Goal: Information Seeking & Learning: Learn about a topic

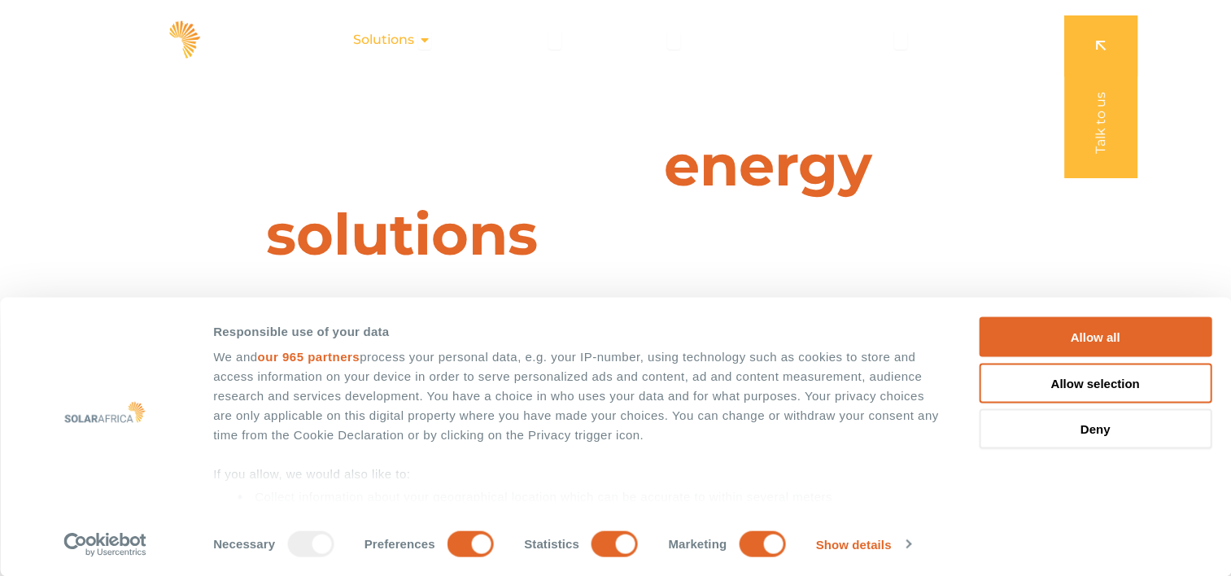
click at [400, 42] on span "Solutions" at bounding box center [383, 40] width 61 height 20
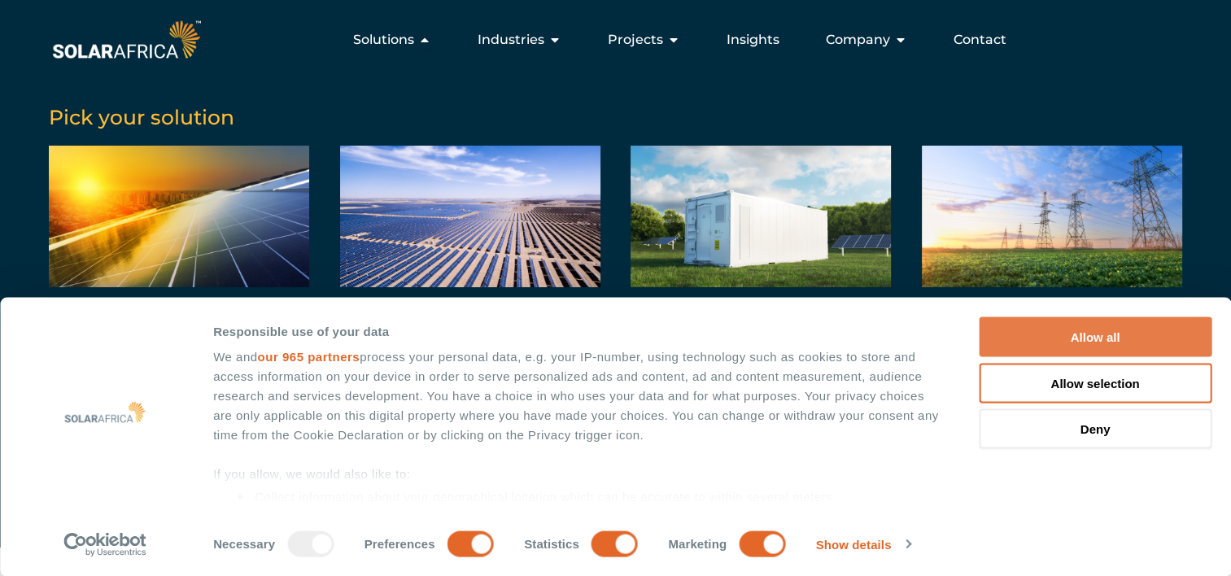
click at [1098, 331] on button "Allow all" at bounding box center [1095, 337] width 233 height 40
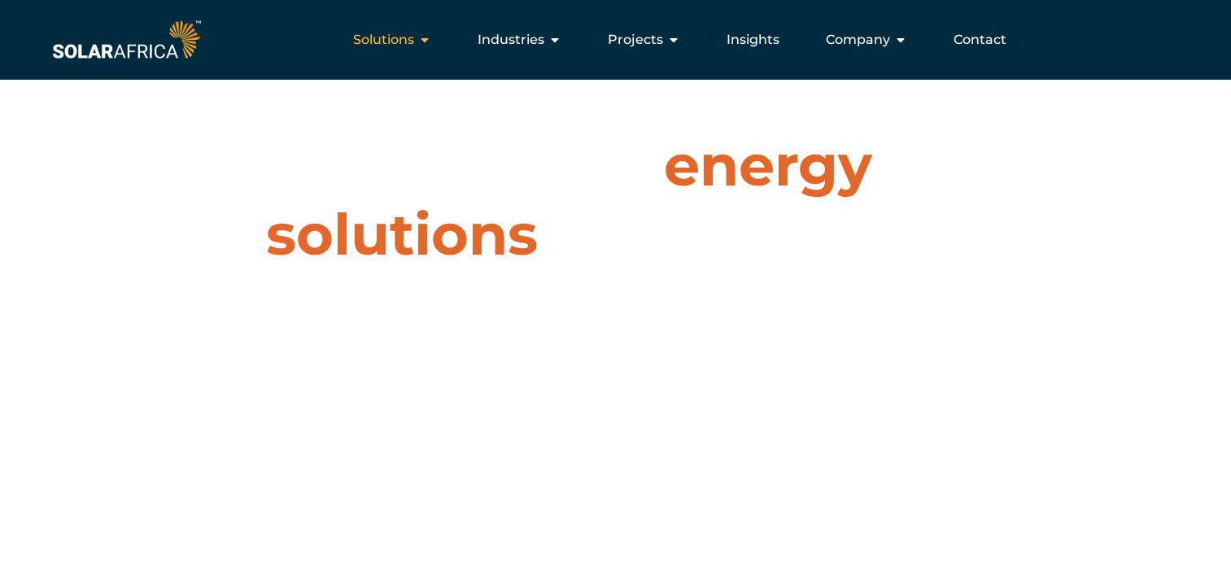
click at [407, 44] on span "Solutions" at bounding box center [383, 40] width 61 height 20
click at [410, 42] on span "Solutions" at bounding box center [383, 40] width 61 height 20
click at [425, 41] on icon "Menu" at bounding box center [424, 39] width 13 height 13
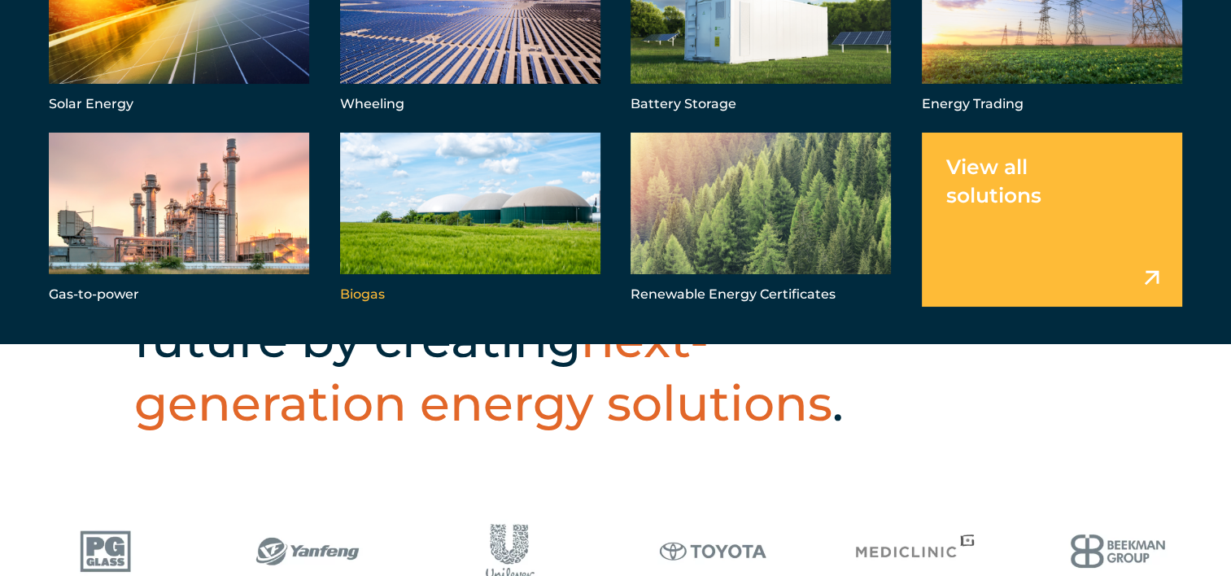
scroll to position [407, 0]
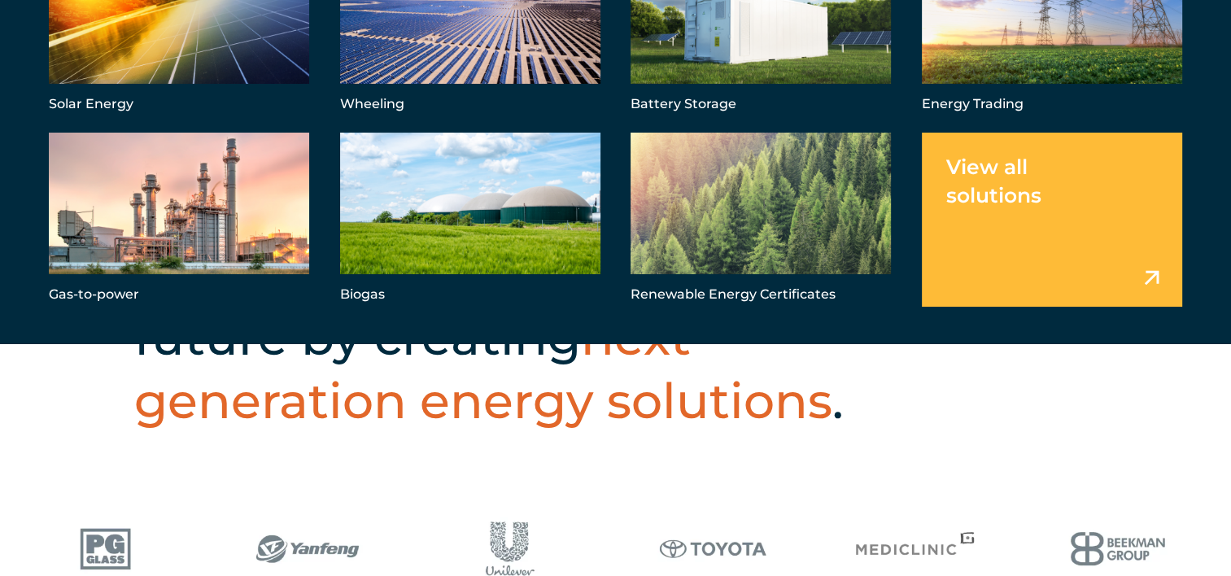
click at [869, 426] on h2 "We are energising a brighter future by creating next-generation energy solution…" at bounding box center [539, 337] width 810 height 190
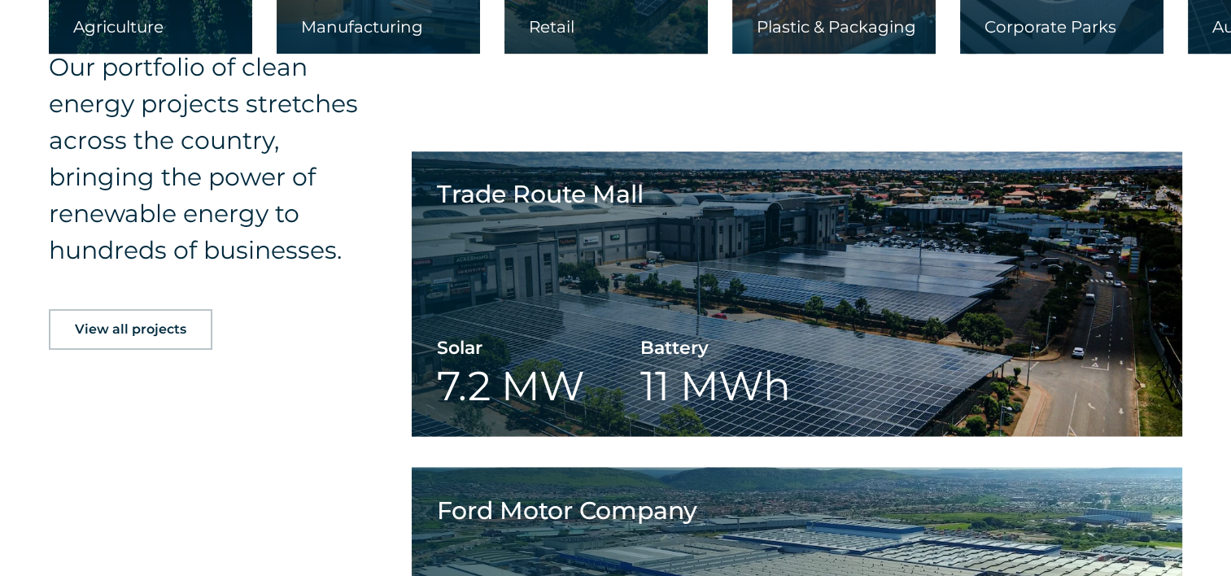
scroll to position [3254, 0]
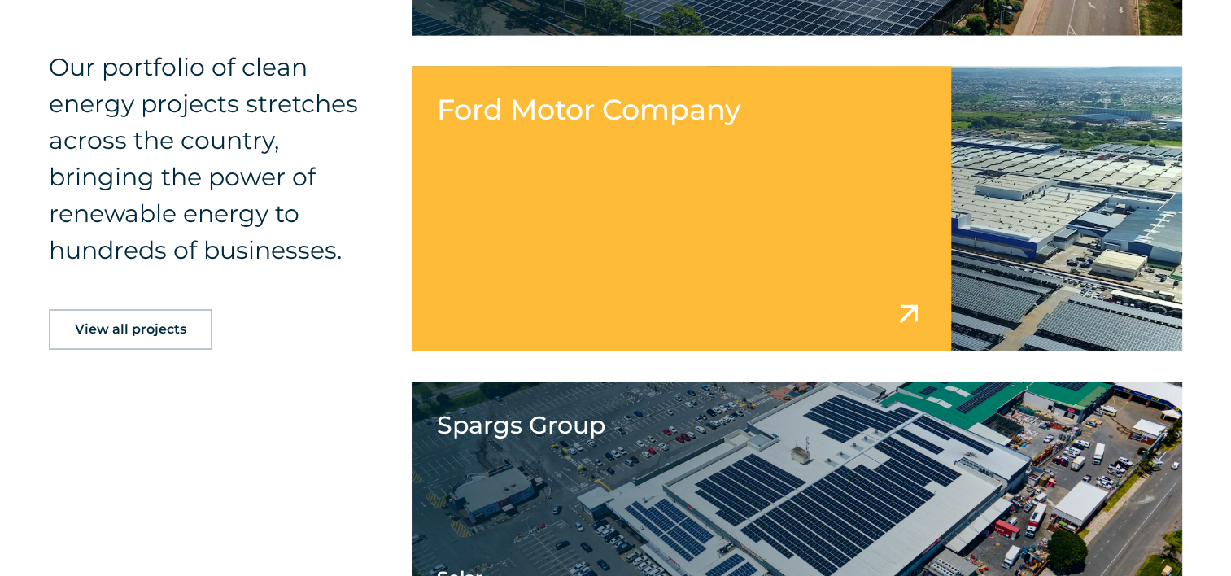
click at [610, 285] on link at bounding box center [797, 209] width 770 height 285
click at [901, 312] on link at bounding box center [797, 209] width 770 height 285
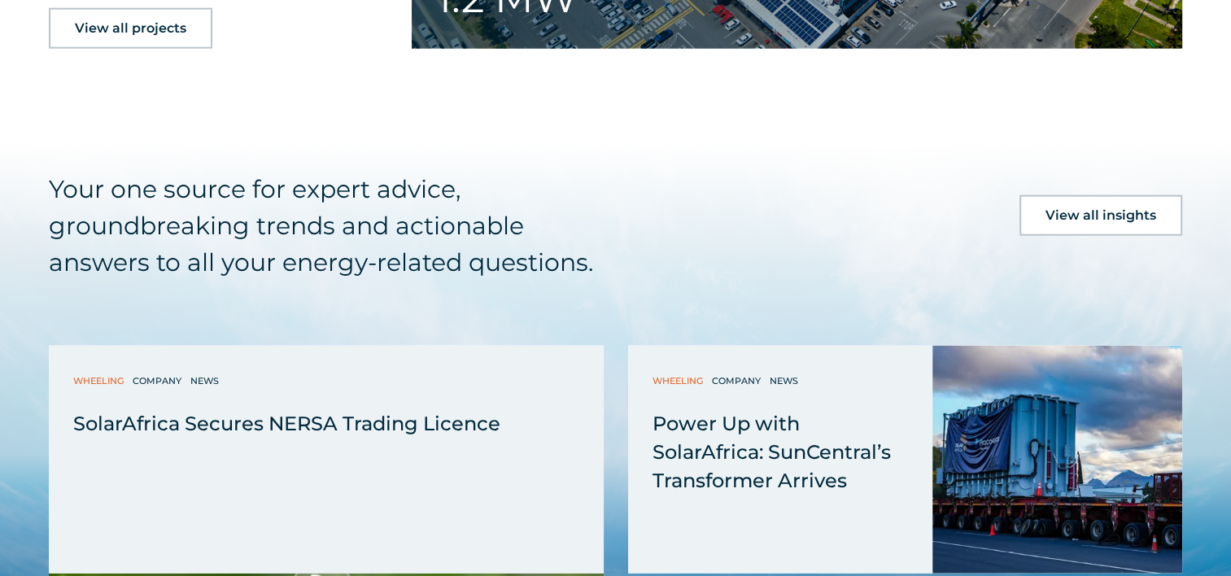
scroll to position [4149, 0]
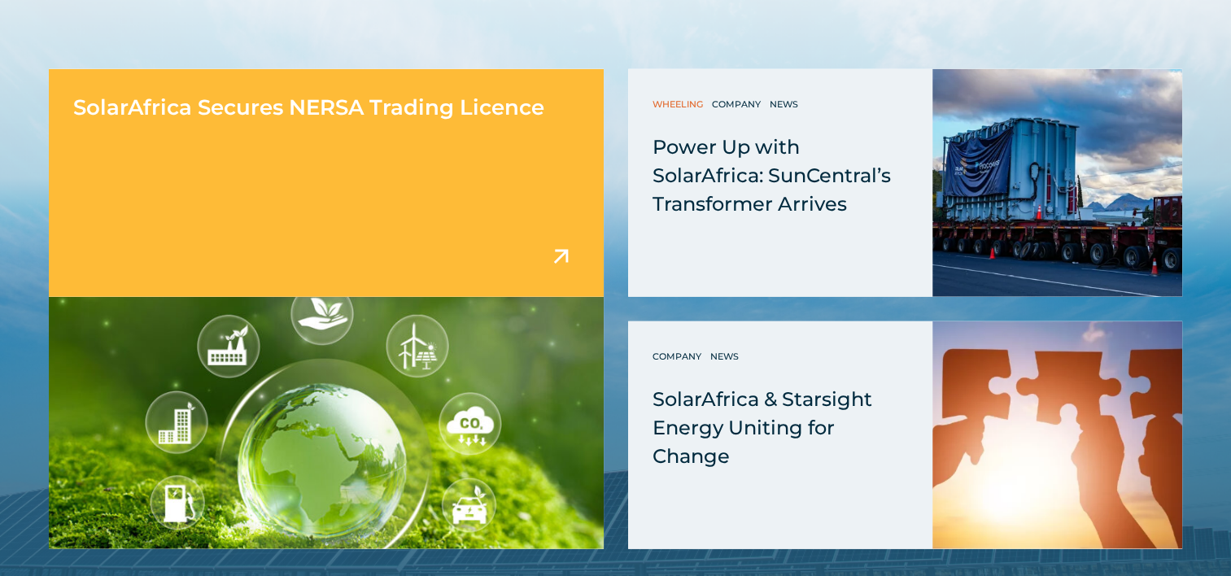
click at [283, 109] on span "SolarAfrica Secures NERSA Trading Licence" at bounding box center [308, 107] width 471 height 26
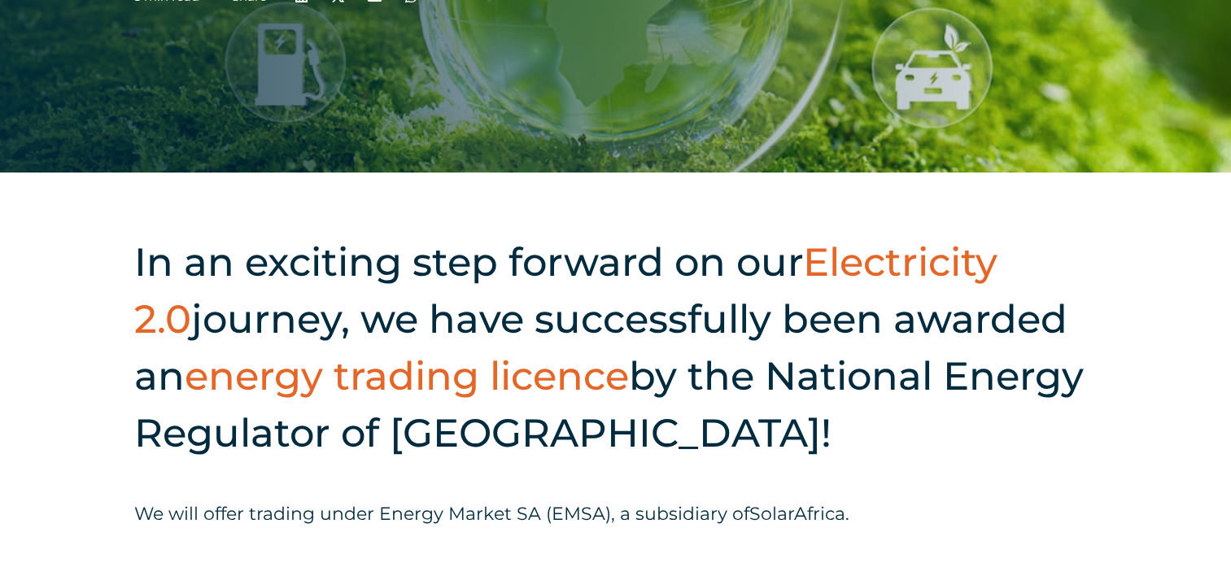
scroll to position [407, 0]
